Goal: Download file/media

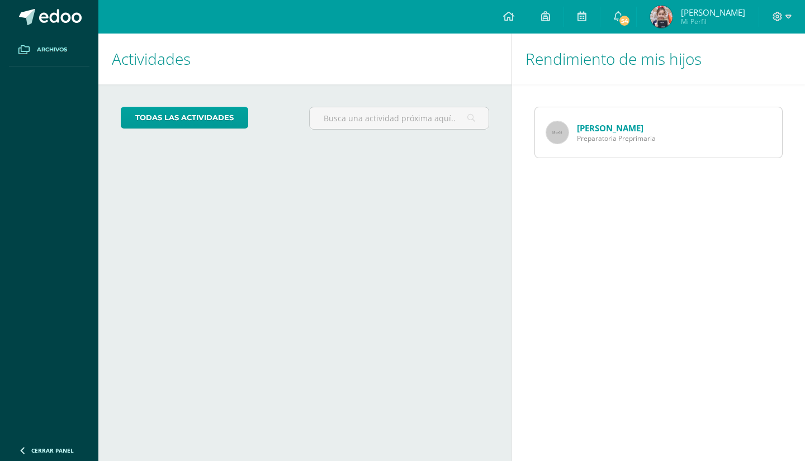
click at [56, 46] on span "Archivos" at bounding box center [52, 49] width 30 height 9
click at [631, 15] on span "54" at bounding box center [624, 21] width 12 height 12
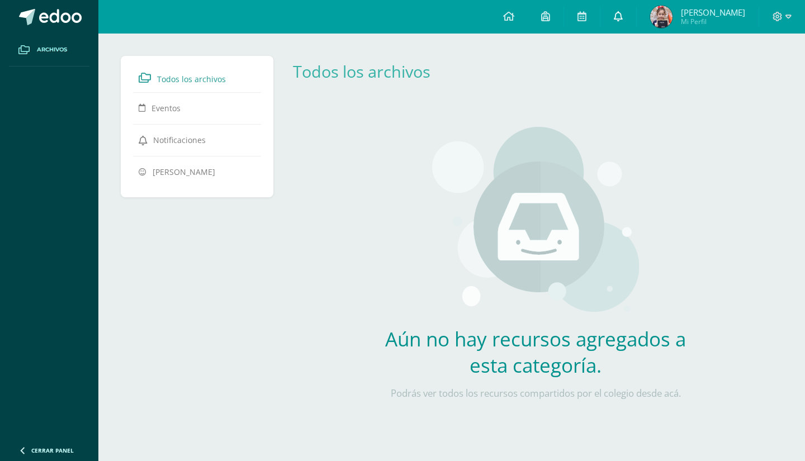
click at [635, 12] on link at bounding box center [619, 17] width 36 height 34
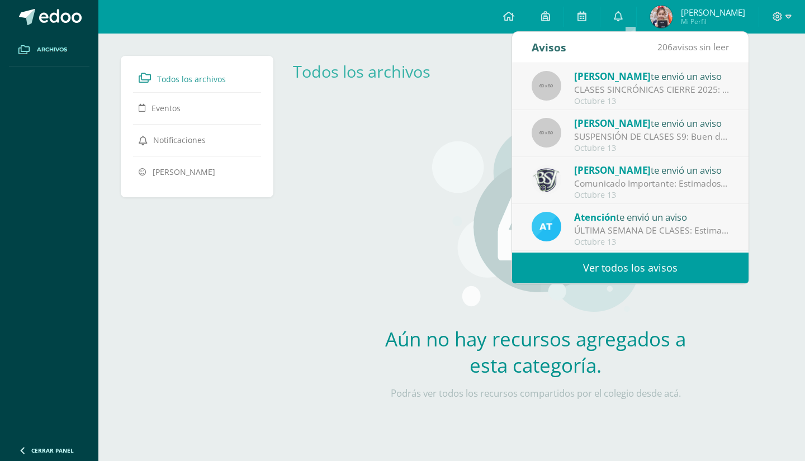
click at [613, 82] on span "[PERSON_NAME]" at bounding box center [612, 76] width 77 height 13
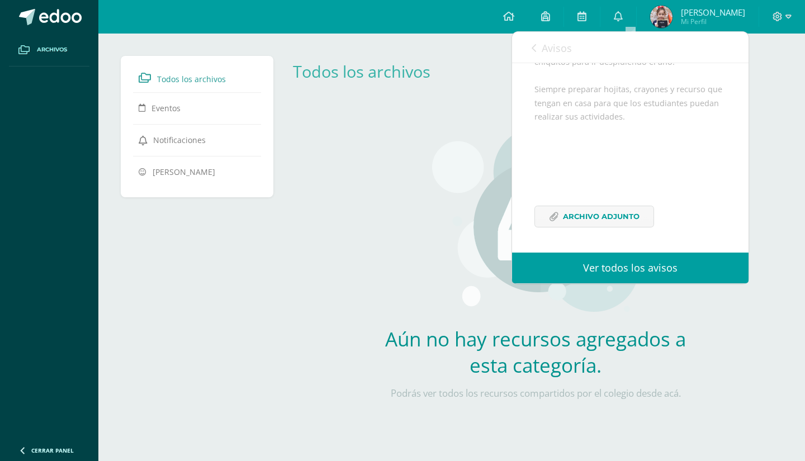
scroll to position [245, 0]
click at [591, 210] on span "Archivo Adjunto" at bounding box center [601, 216] width 77 height 21
click at [595, 217] on span "Archivo Adjunto" at bounding box center [601, 216] width 77 height 21
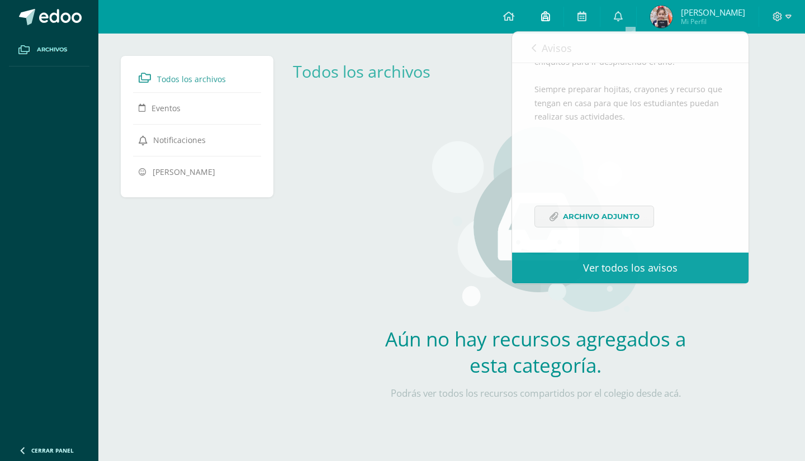
click at [564, 4] on link at bounding box center [546, 17] width 36 height 34
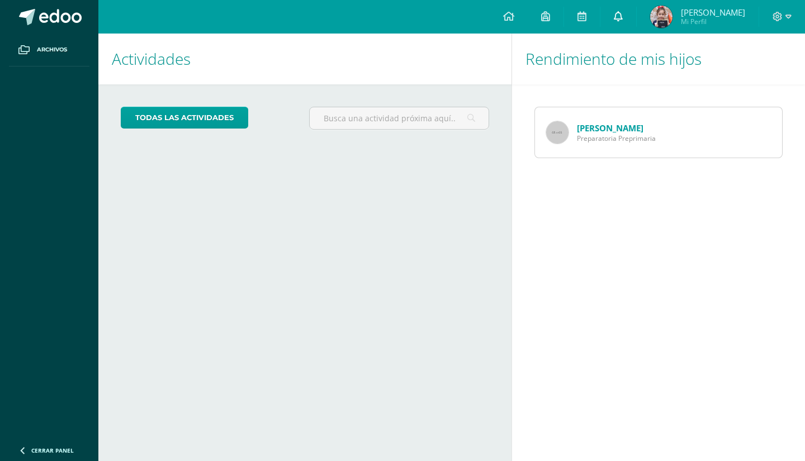
click at [623, 18] on icon at bounding box center [618, 16] width 9 height 10
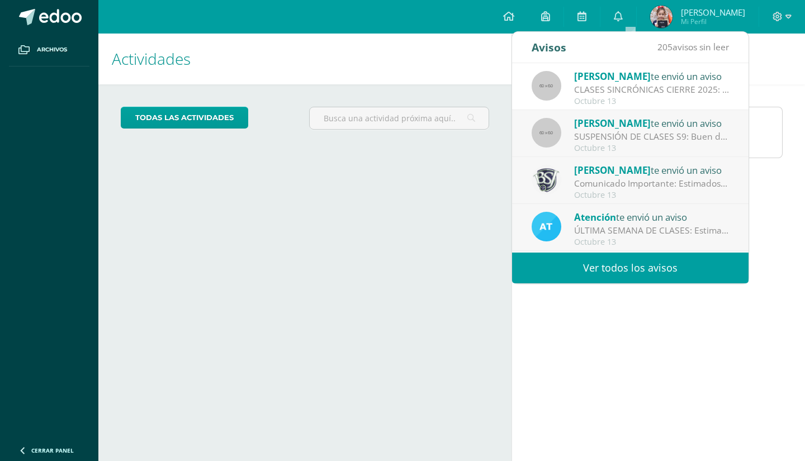
click at [615, 87] on div "CLASES SINCRÓNICAS CIERRE 2025: Buenas noches estimado papitos de PP Es un gust…" at bounding box center [651, 89] width 155 height 13
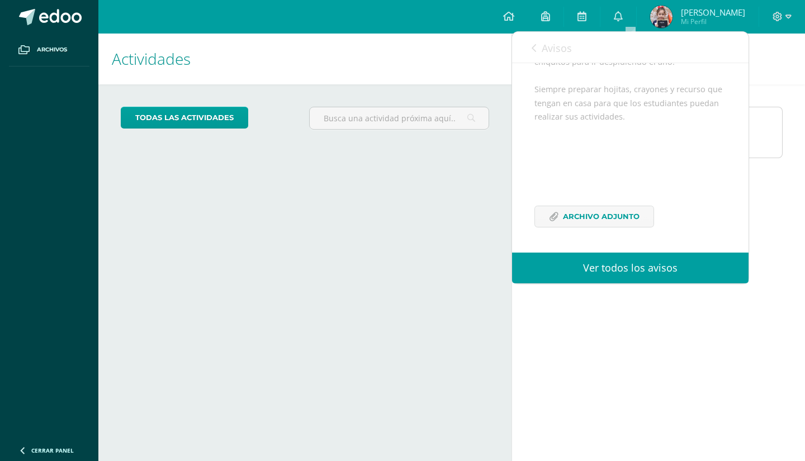
scroll to position [245, 0]
click at [626, 212] on span "Archivo Adjunto" at bounding box center [601, 216] width 77 height 21
